Goal: Task Accomplishment & Management: Manage account settings

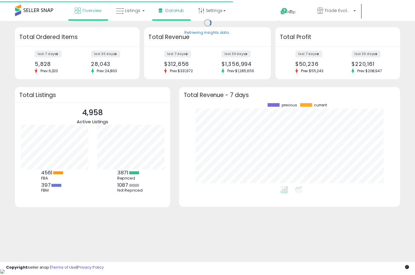
scroll to position [84, 211]
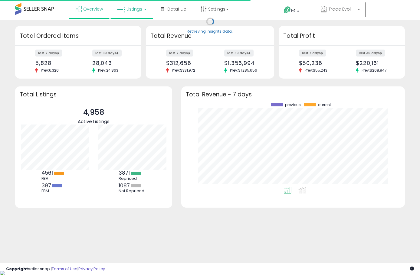
click at [134, 8] on span "Listings" at bounding box center [134, 9] width 16 height 6
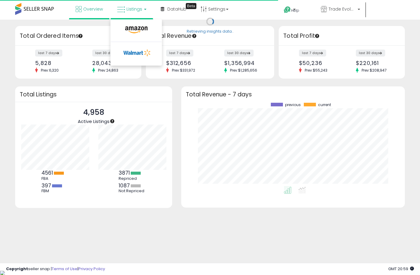
click at [128, 23] on li at bounding box center [136, 31] width 51 height 21
drag, startPoint x: 129, startPoint y: 31, endPoint x: 135, endPoint y: 10, distance: 22.0
click at [130, 31] on div "Total Ordered Items" at bounding box center [78, 36] width 126 height 20
drag, startPoint x: 135, startPoint y: 10, endPoint x: 133, endPoint y: 20, distance: 10.6
click at [135, 10] on span "Listings" at bounding box center [134, 9] width 16 height 6
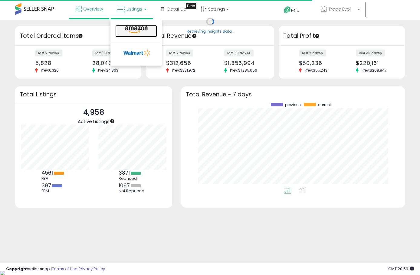
click at [131, 25] on link at bounding box center [136, 31] width 42 height 12
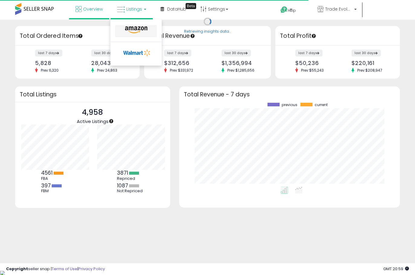
scroll to position [302187, 302062]
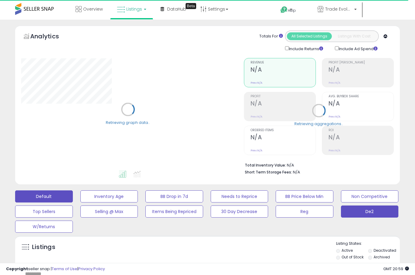
click at [355, 214] on button "De2" at bounding box center [370, 212] width 58 height 12
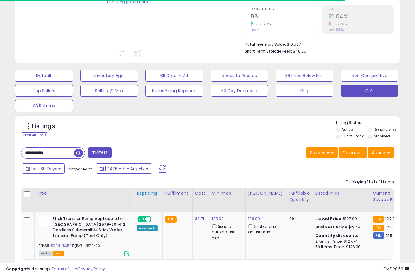
scroll to position [151, 0]
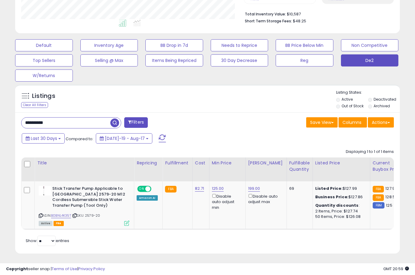
click at [62, 117] on div "**********" at bounding box center [71, 122] width 100 height 11
paste input "text"
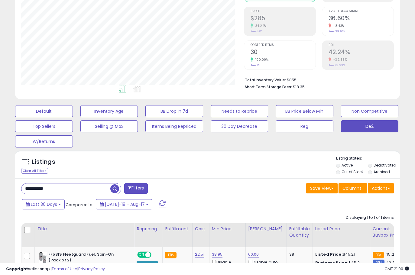
scroll to position [115, 0]
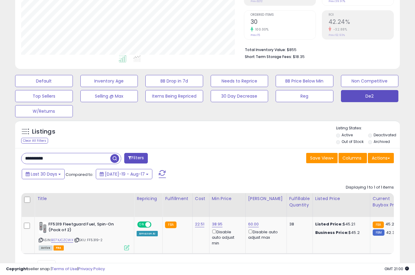
click at [81, 160] on input "**********" at bounding box center [65, 158] width 89 height 11
type input "**"
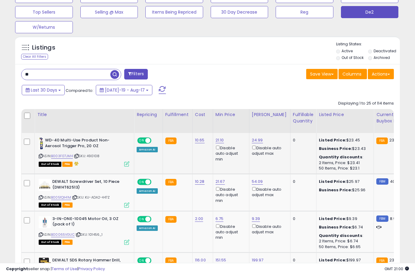
scroll to position [124, 223]
drag, startPoint x: 79, startPoint y: 166, endPoint x: 72, endPoint y: 165, distance: 7.6
click at [72, 165] on div "Out of Stock FBA" at bounding box center [84, 163] width 91 height 5
drag, startPoint x: 77, startPoint y: 162, endPoint x: 72, endPoint y: 163, distance: 5.5
click at [72, 163] on div "Out of Stock FBA" at bounding box center [84, 163] width 91 height 5
